Goal: Find specific page/section: Find specific page/section

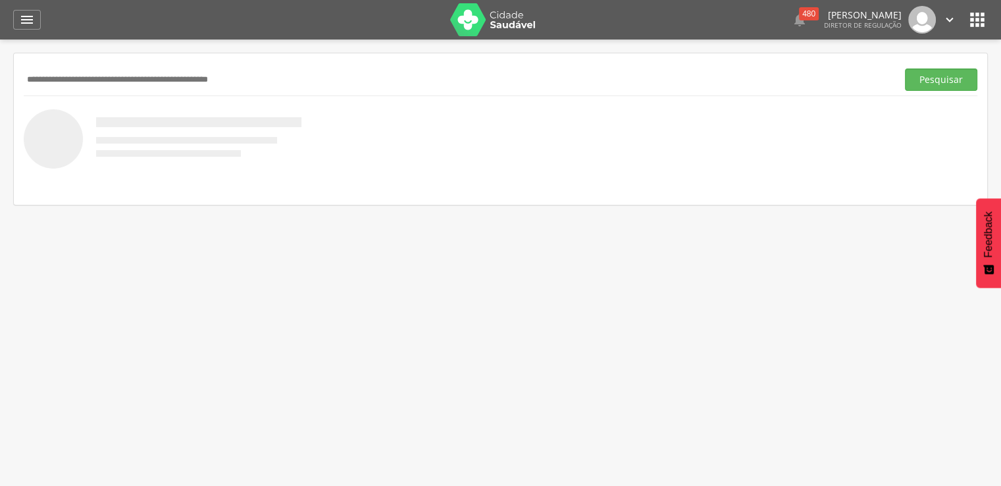
click at [972, 23] on icon "" at bounding box center [977, 19] width 21 height 21
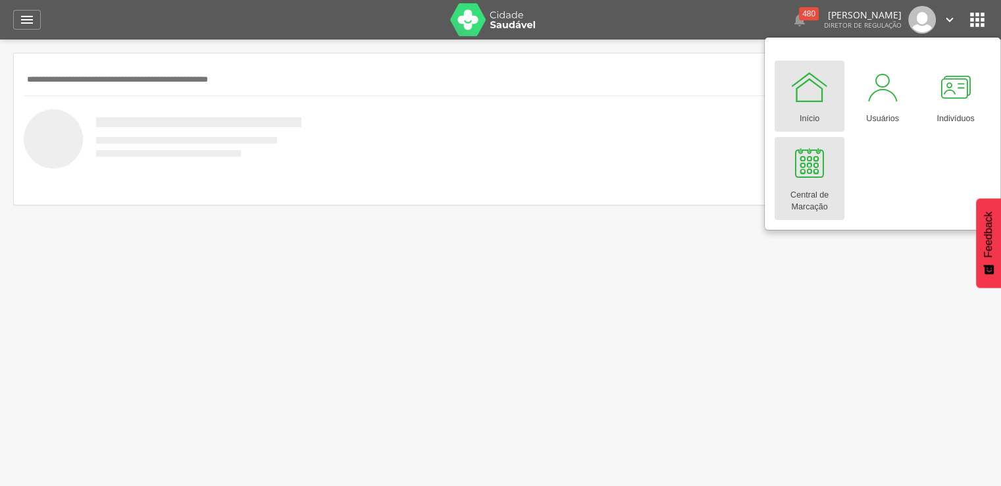
click at [829, 180] on link "Central de Marcação" at bounding box center [810, 178] width 70 height 83
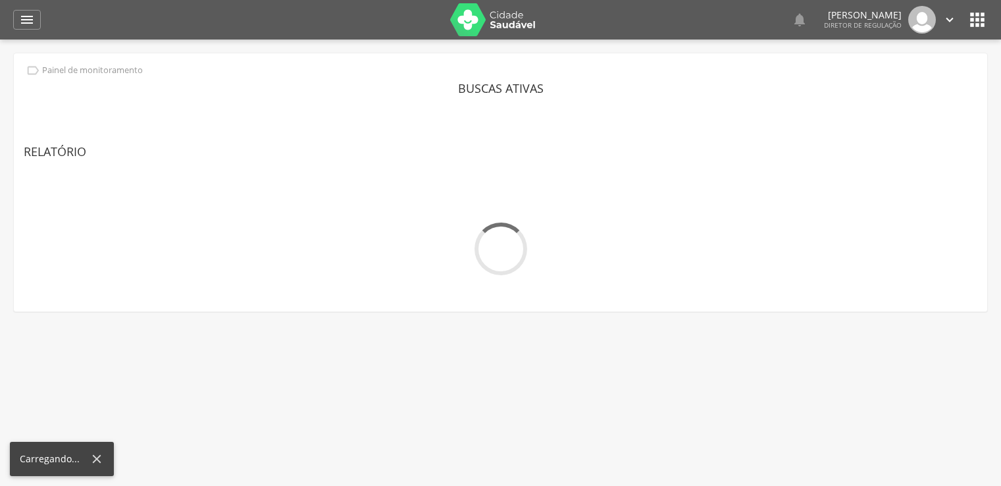
select select "*"
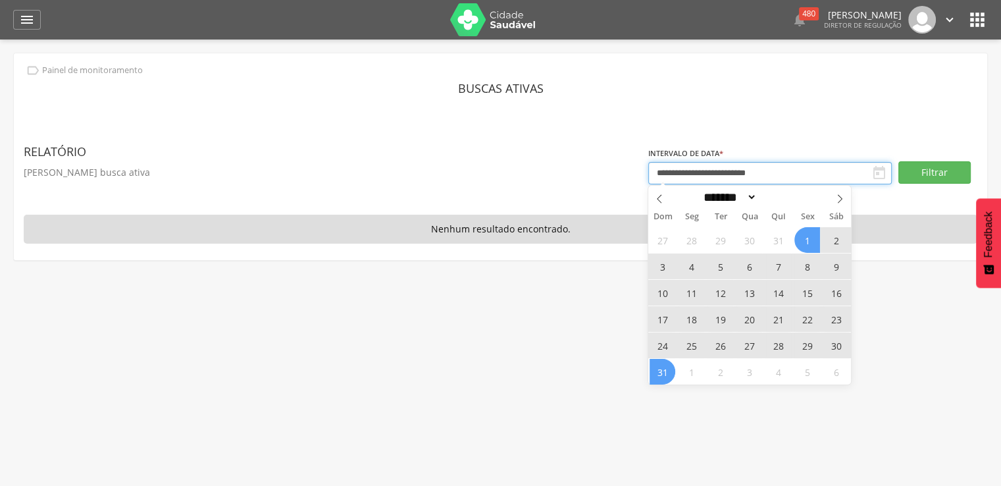
click at [713, 170] on input "**********" at bounding box center [769, 173] width 243 height 22
click at [929, 168] on button "Filtrar" at bounding box center [934, 172] width 72 height 22
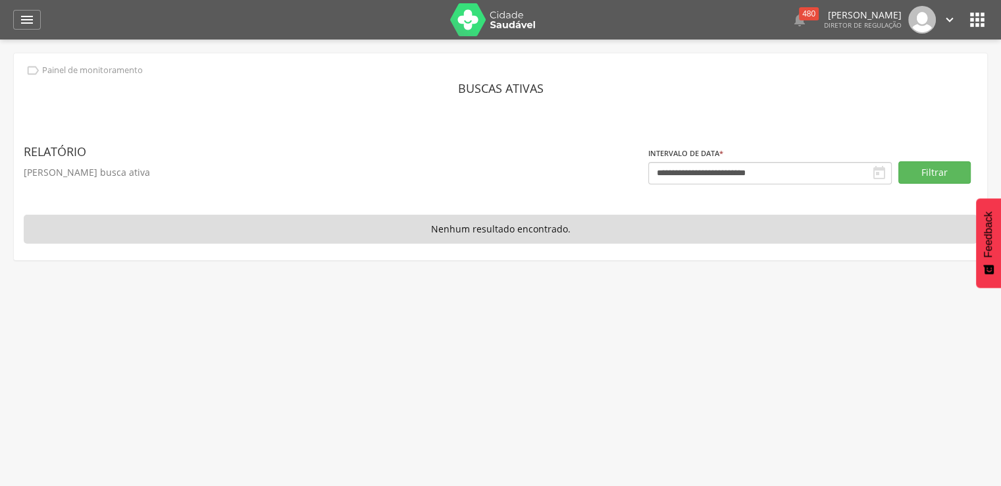
click at [984, 23] on icon "" at bounding box center [977, 19] width 21 height 21
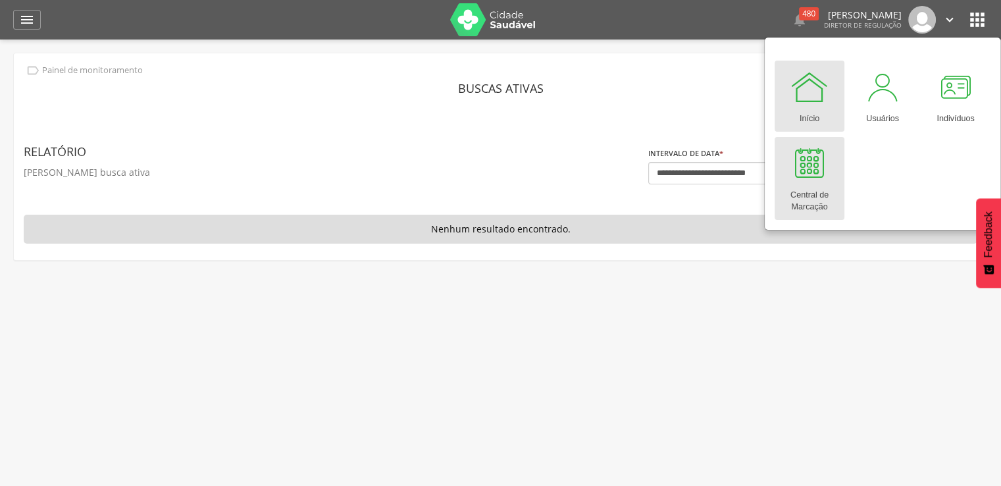
click at [807, 177] on div at bounding box center [809, 162] width 39 height 39
